Goal: Navigation & Orientation: Find specific page/section

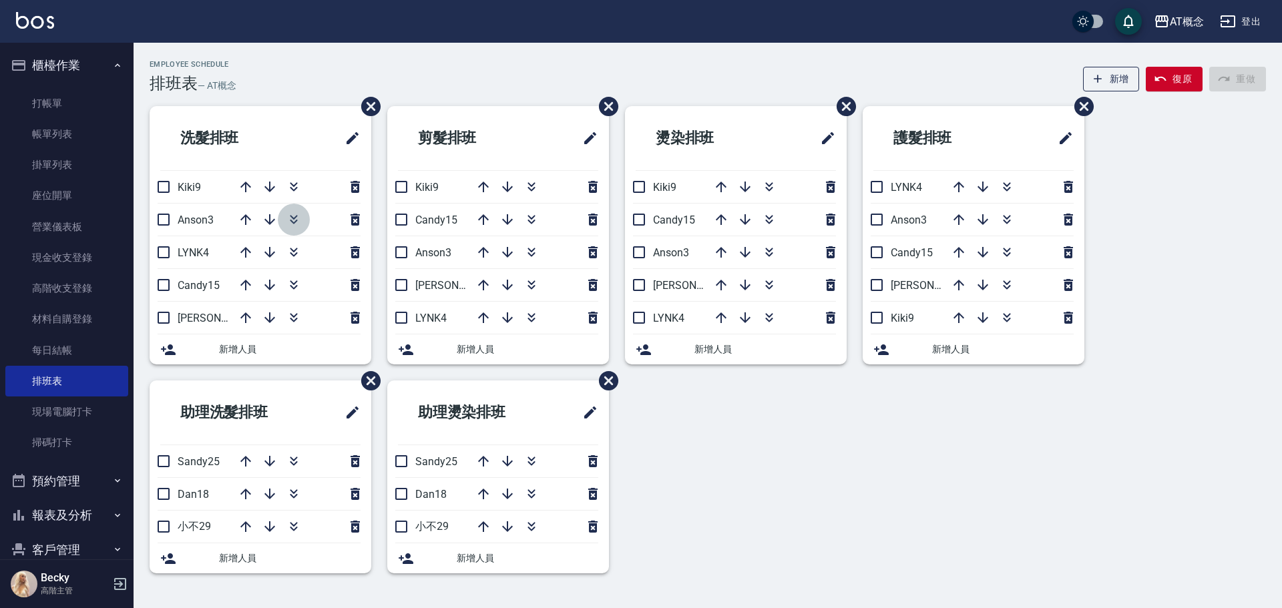
click at [300, 215] on icon "button" at bounding box center [294, 220] width 16 height 16
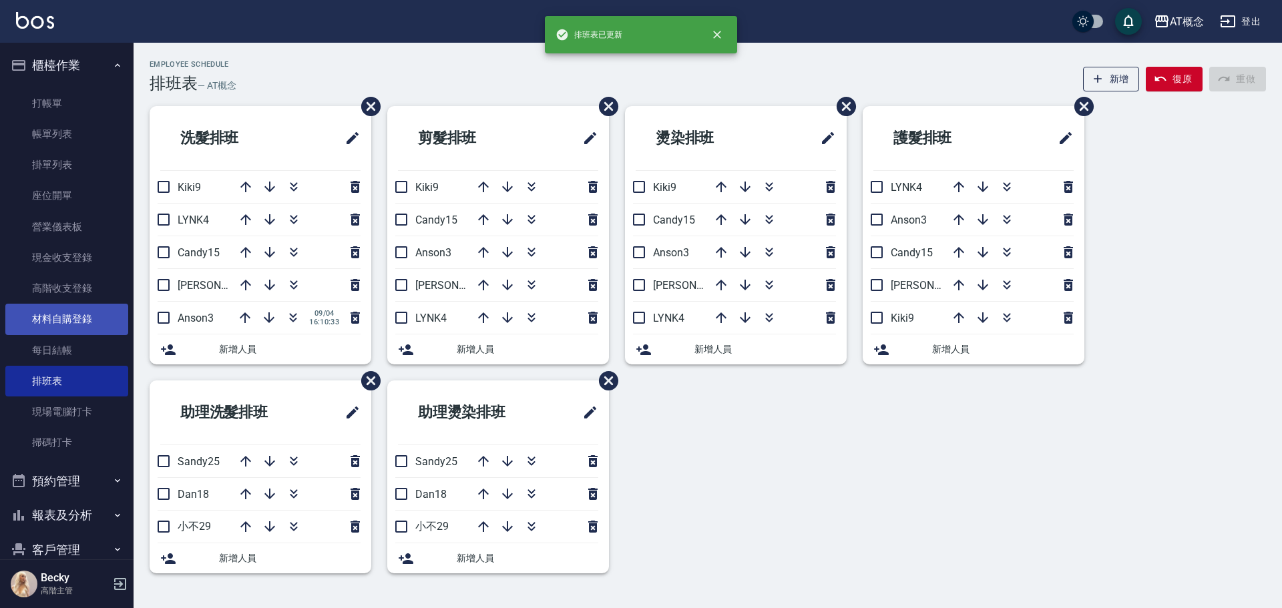
click at [79, 323] on link "材料自購登錄" at bounding box center [66, 319] width 123 height 31
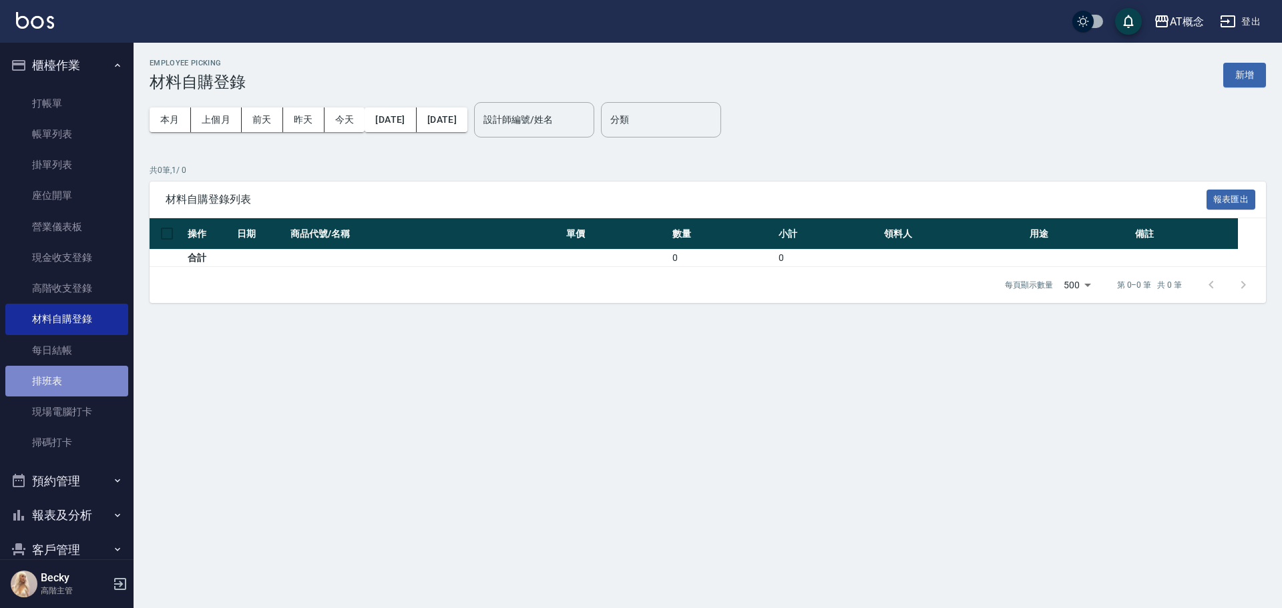
click at [69, 379] on link "排班表" at bounding box center [66, 381] width 123 height 31
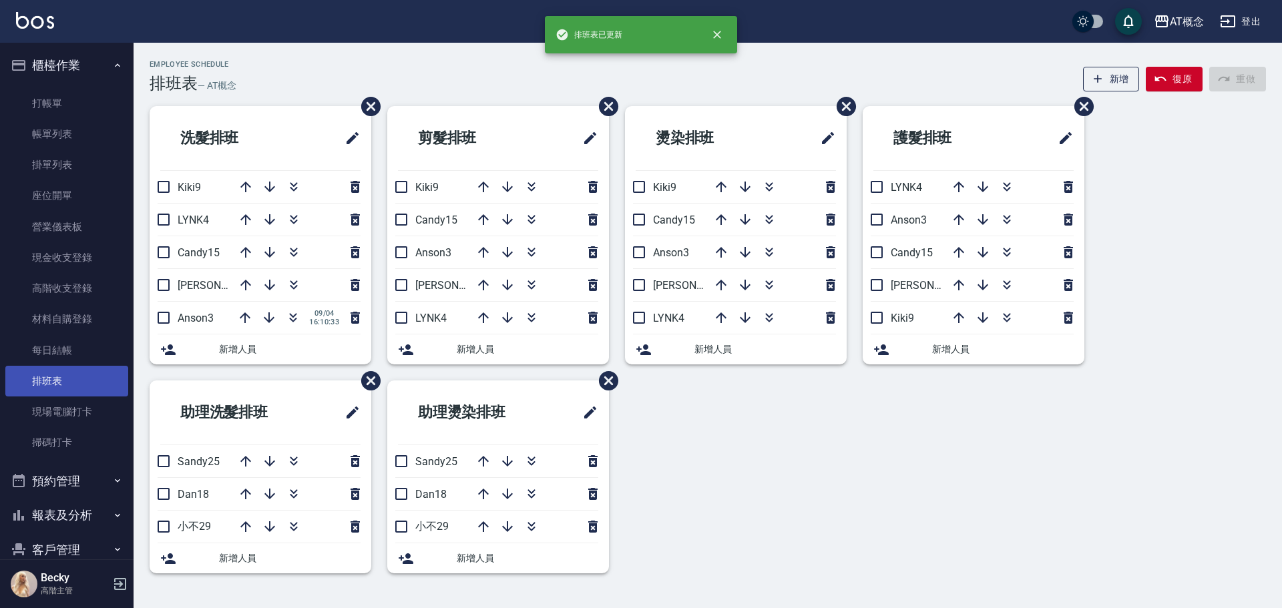
scroll to position [196, 0]
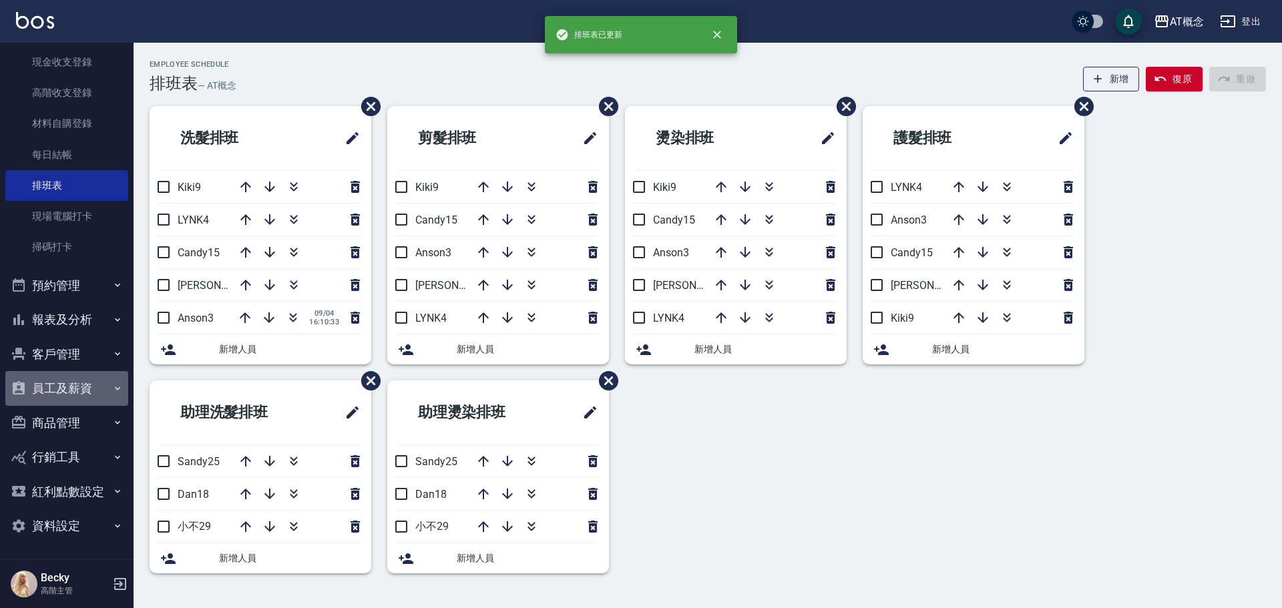
click at [73, 393] on button "員工及薪資" at bounding box center [66, 388] width 123 height 35
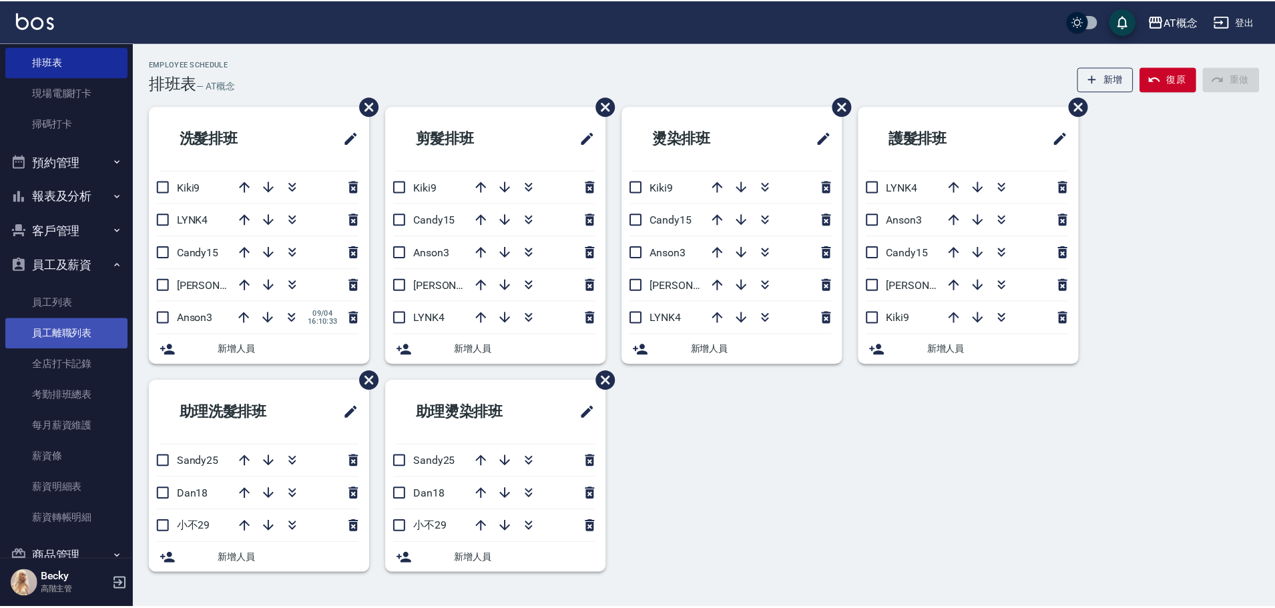
scroll to position [329, 0]
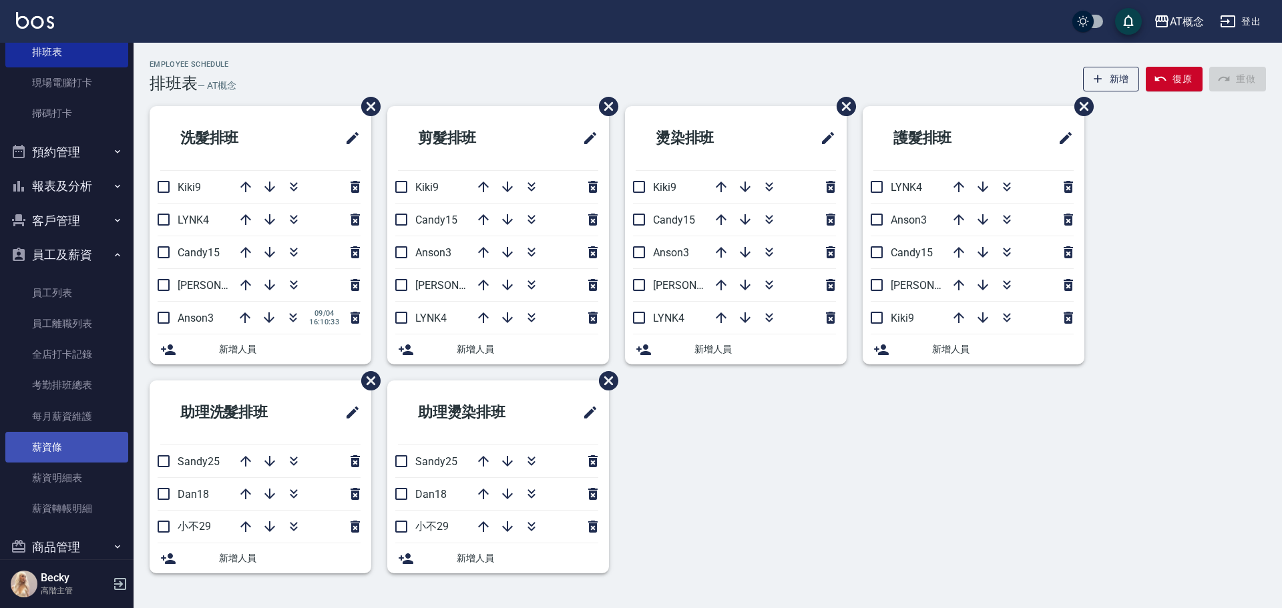
click at [83, 444] on link "薪資條" at bounding box center [66, 447] width 123 height 31
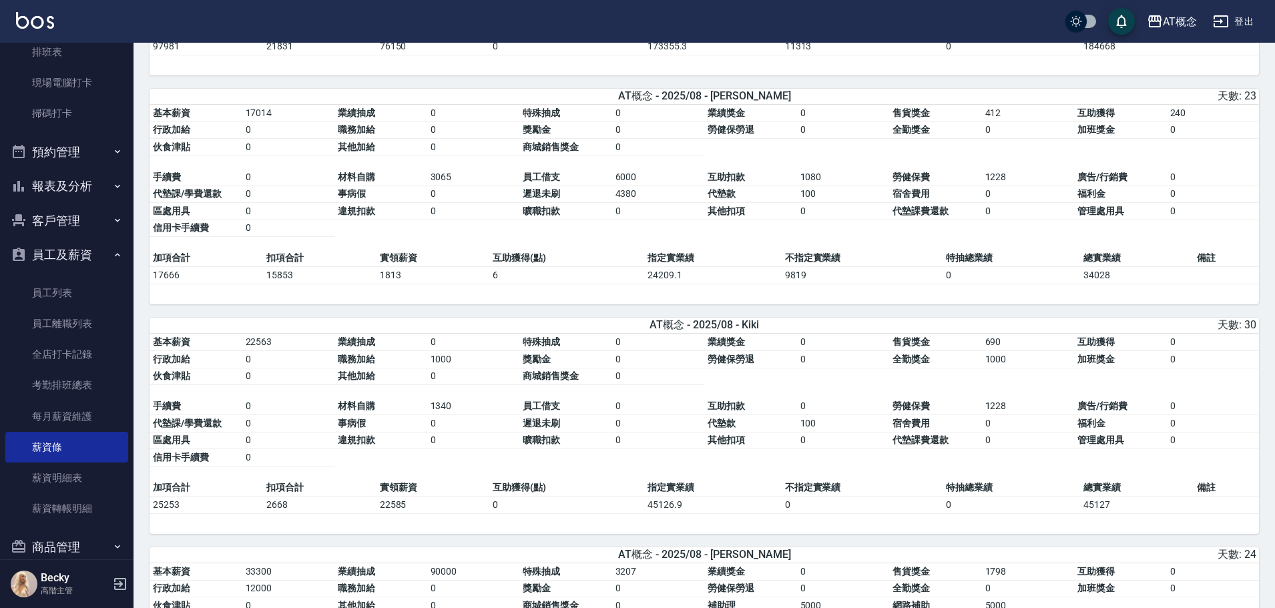
scroll to position [534, 0]
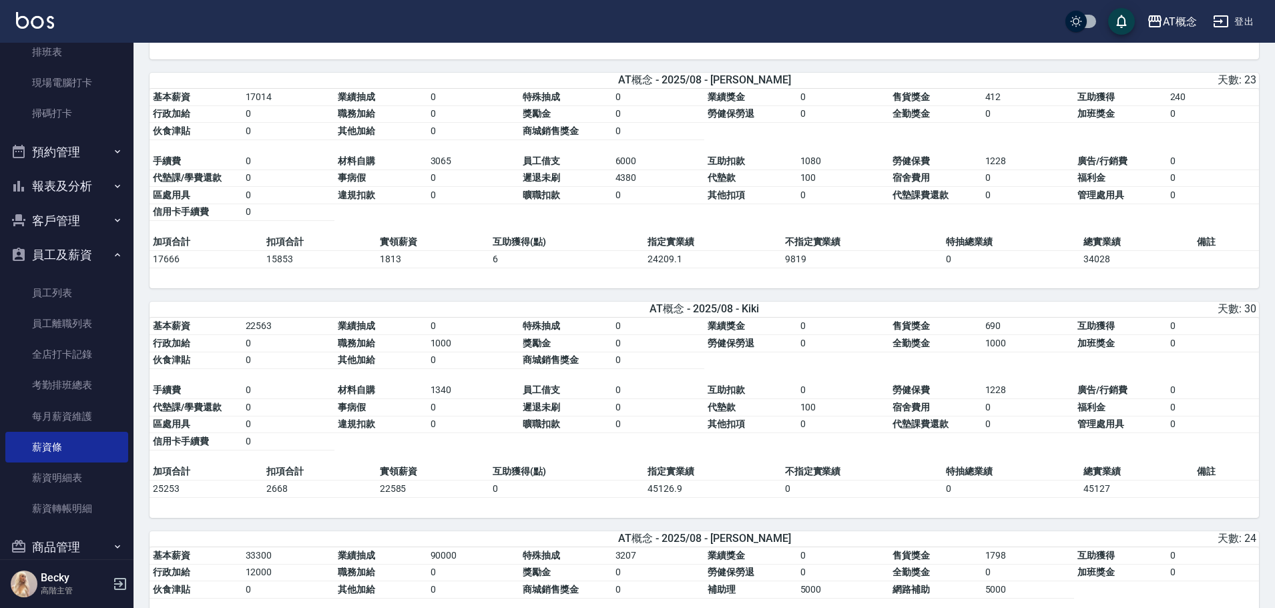
click at [69, 256] on button "員工及薪資" at bounding box center [66, 255] width 123 height 35
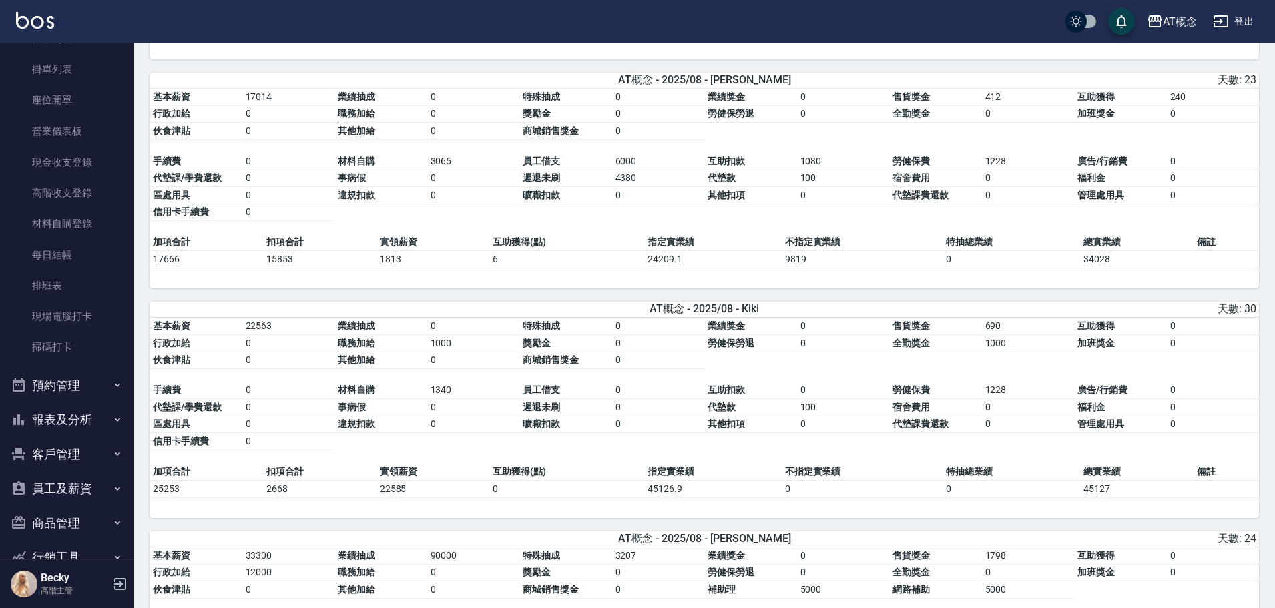
scroll to position [0, 0]
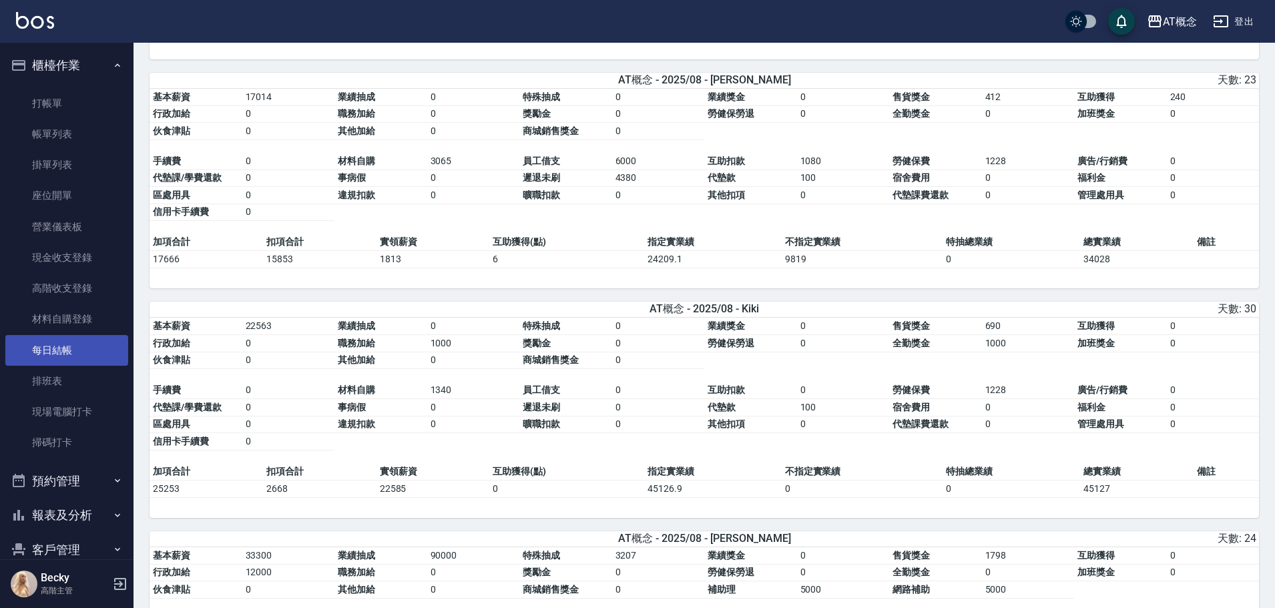
click at [61, 351] on link "每日結帳" at bounding box center [66, 350] width 123 height 31
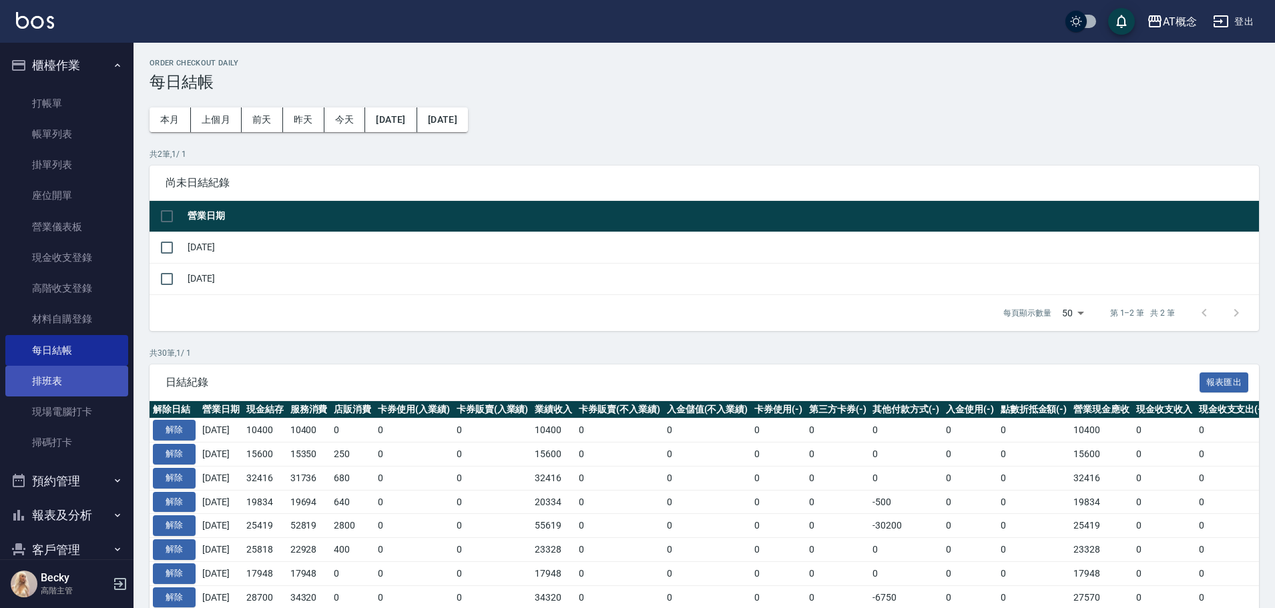
click at [60, 382] on link "排班表" at bounding box center [66, 381] width 123 height 31
